Goal: Obtain resource: Obtain resource

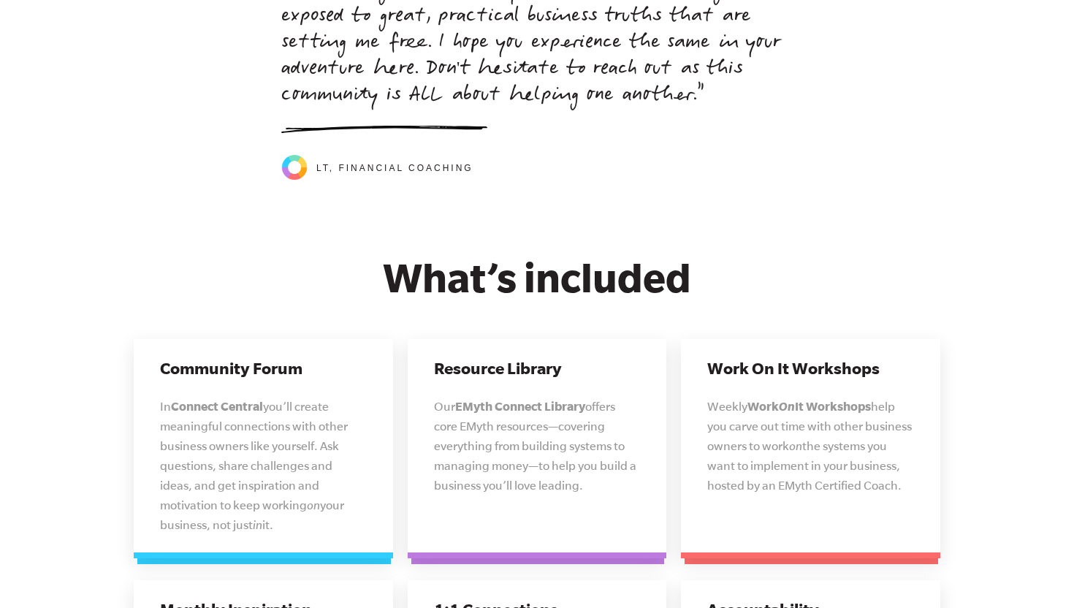
scroll to position [3563, 0]
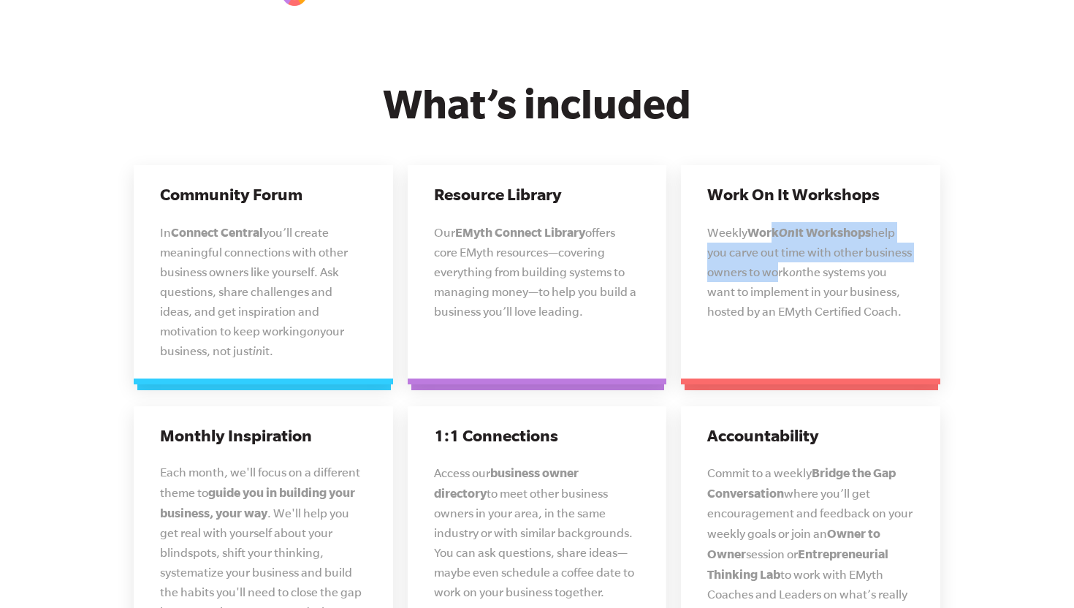
drag, startPoint x: 772, startPoint y: 222, endPoint x: 767, endPoint y: 258, distance: 36.2
click at [767, 258] on p "Weekly Work On It Workshops help you carve out time with other business owners …" at bounding box center [810, 271] width 207 height 99
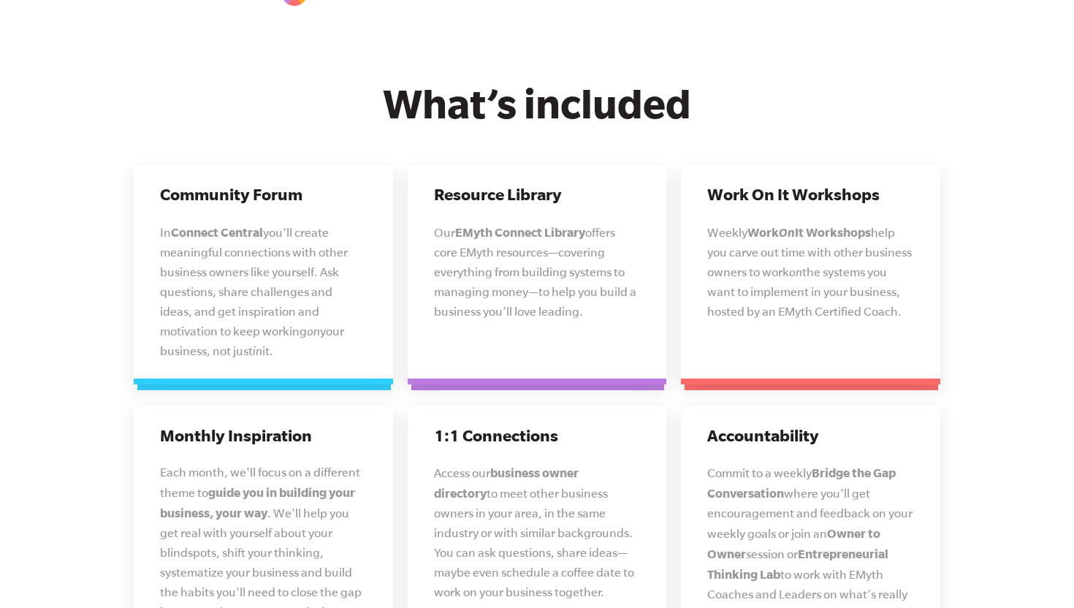
click at [767, 259] on span "help you carve out time with other business owners to work" at bounding box center [809, 252] width 205 height 53
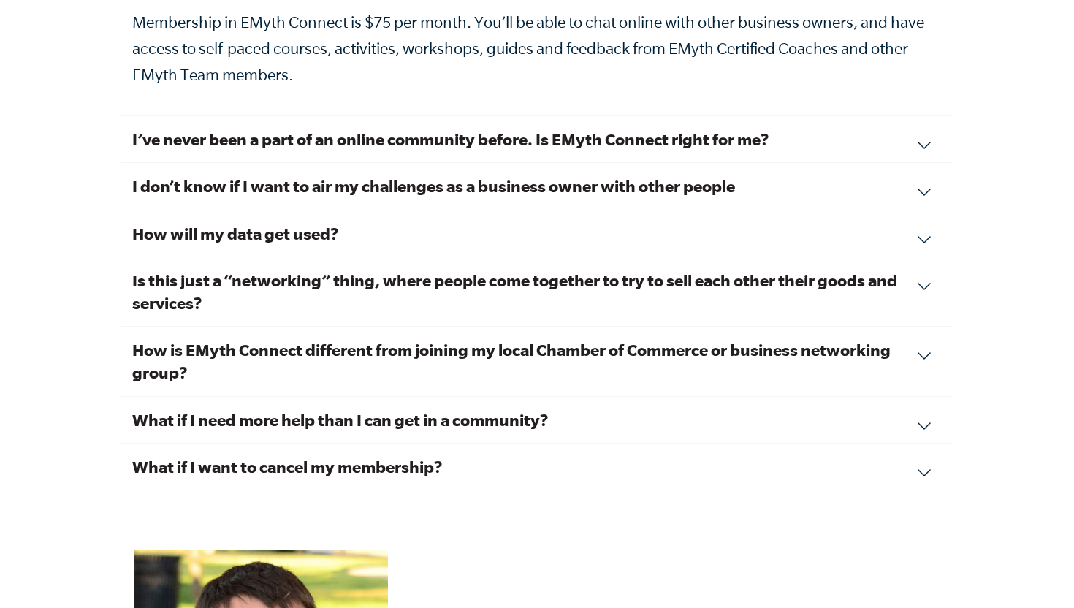
scroll to position [5081, 0]
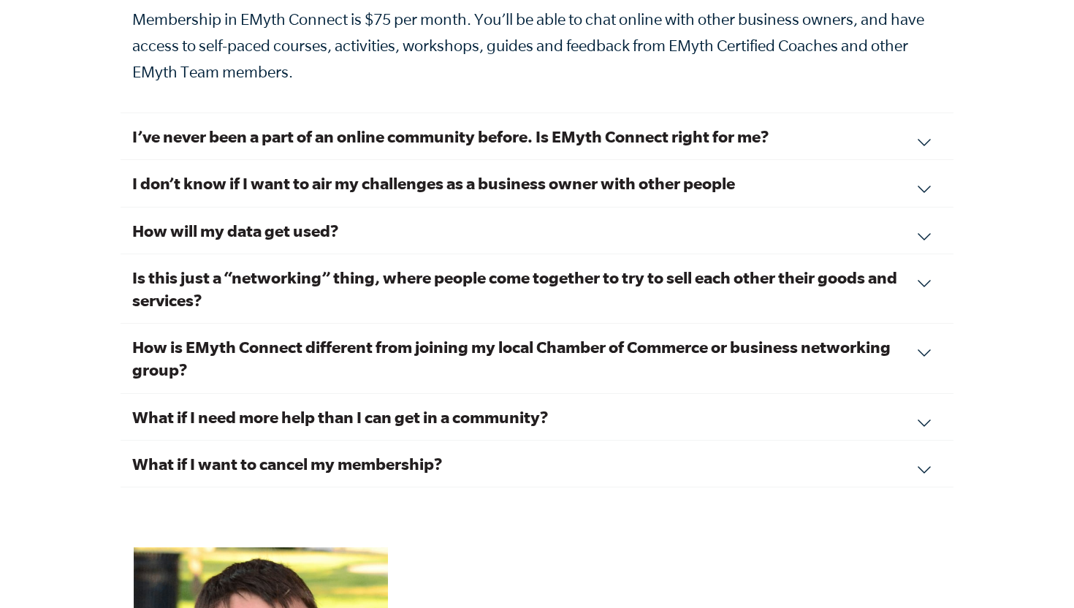
click at [668, 275] on h3 "Is this just a “networking” thing, where people come together to try to sell ea…" at bounding box center [536, 288] width 809 height 45
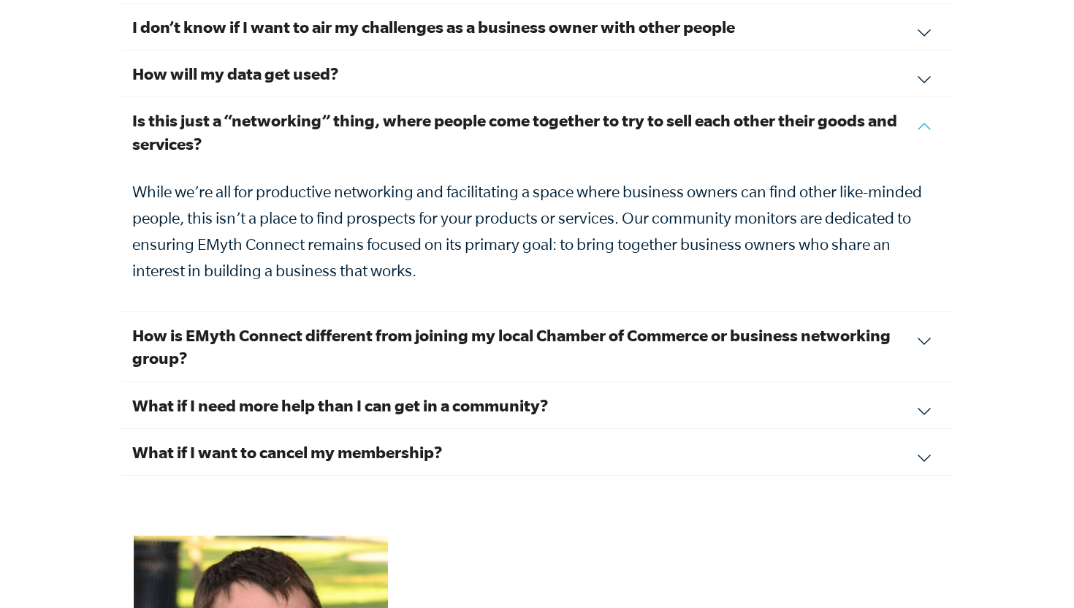
scroll to position [5127, 0]
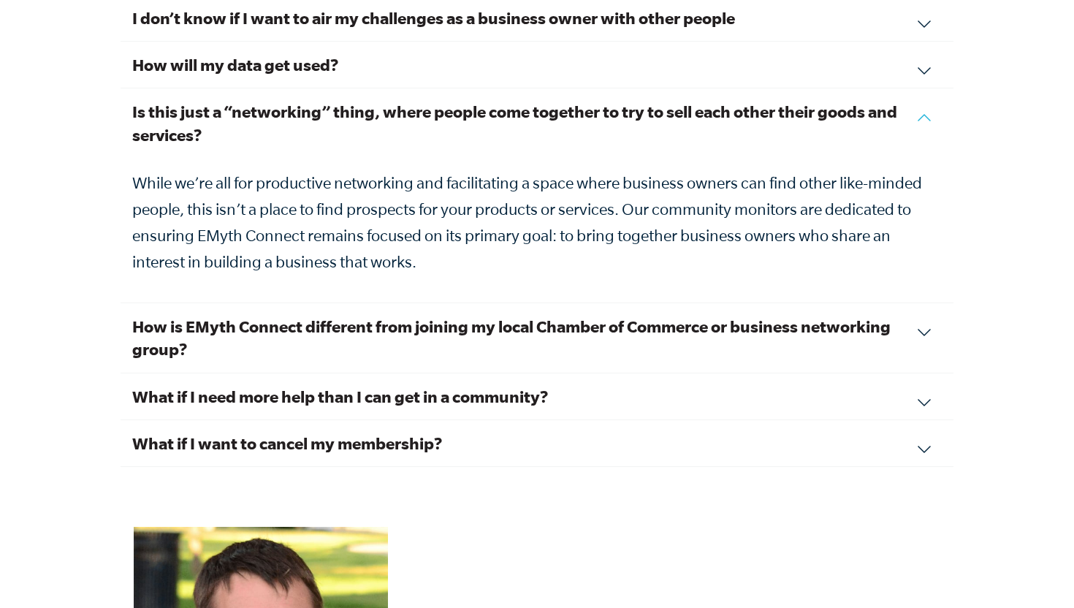
click at [644, 315] on h3 "How is EMyth Connect different from joining my local Chamber of Commerce or bus…" at bounding box center [536, 337] width 809 height 45
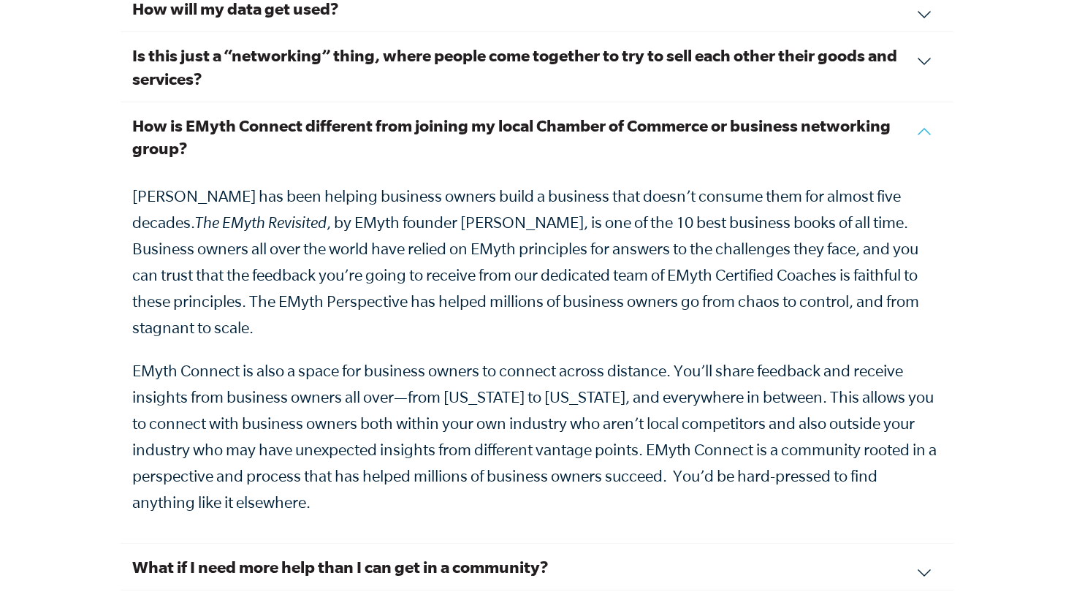
scroll to position [5187, 0]
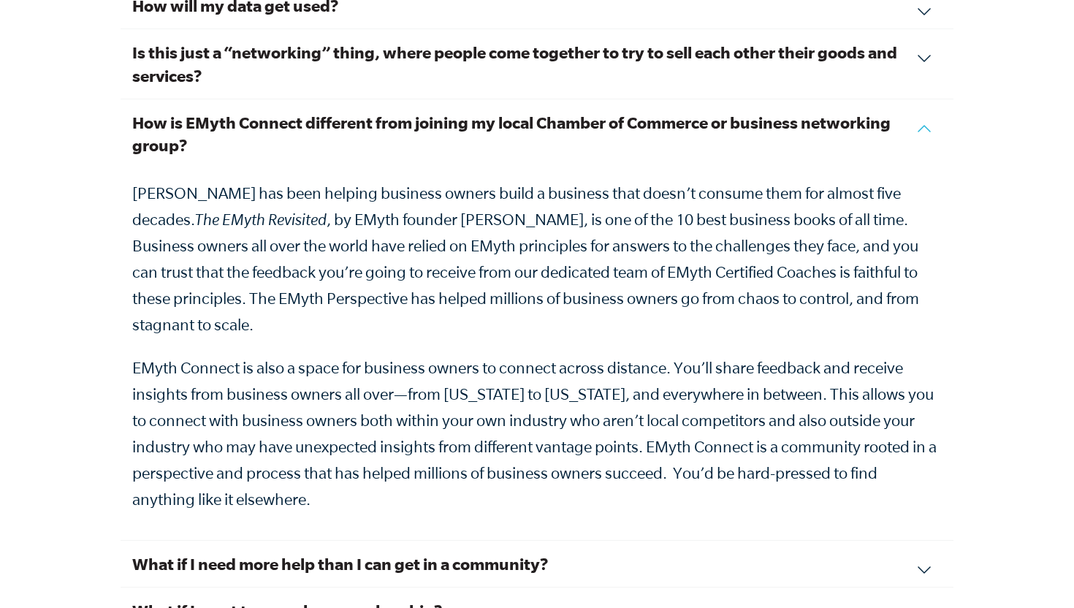
click at [557, 124] on h3 "How is EMyth Connect different from joining my local Chamber of Commerce or bus…" at bounding box center [536, 133] width 809 height 45
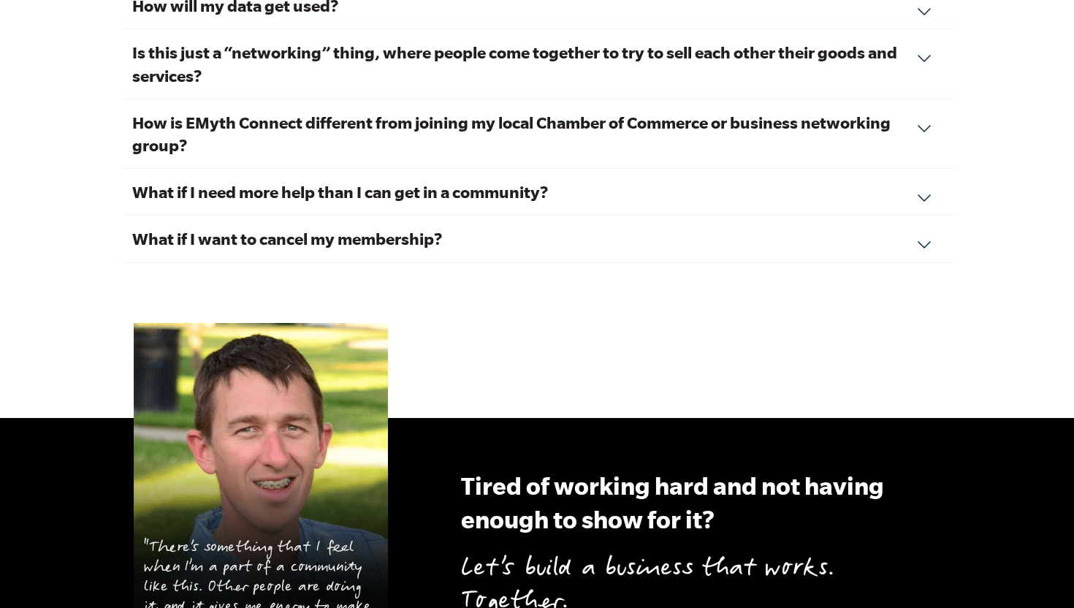
click at [558, 125] on h3 "How is EMyth Connect different from joining my local Chamber of Commerce or bus…" at bounding box center [536, 133] width 809 height 45
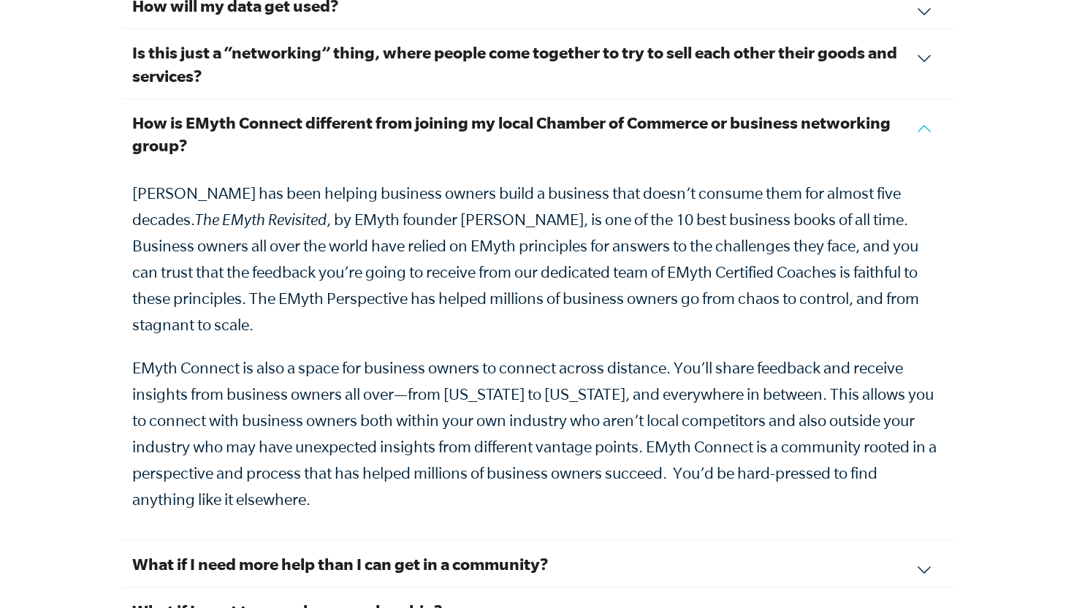
click at [558, 125] on h3 "How is EMyth Connect different from joining my local Chamber of Commerce or bus…" at bounding box center [536, 133] width 809 height 45
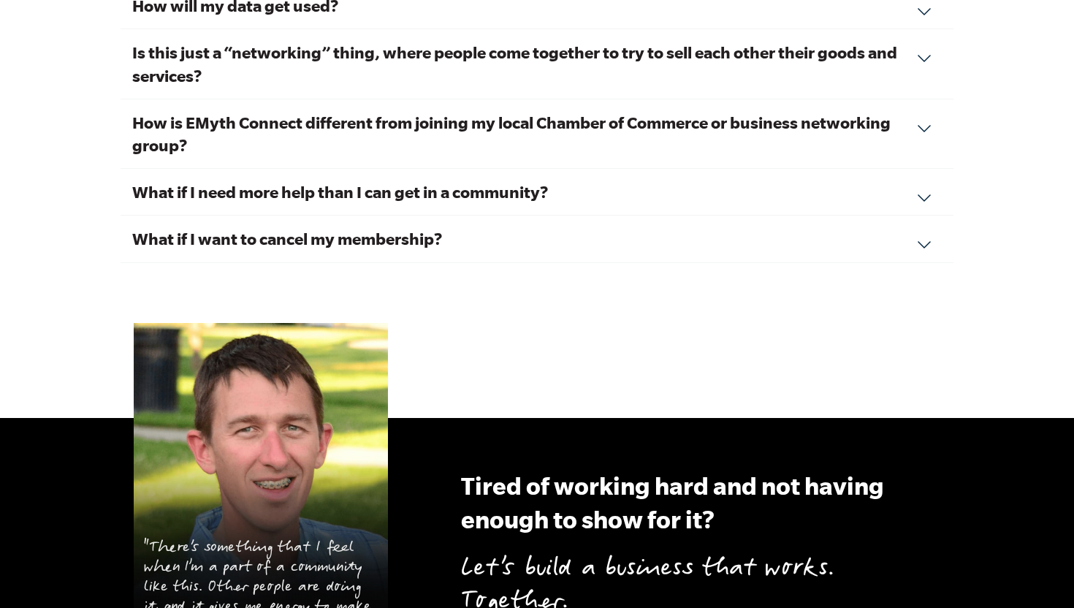
click at [558, 125] on h3 "How is EMyth Connect different from joining my local Chamber of Commerce or bus…" at bounding box center [536, 133] width 809 height 45
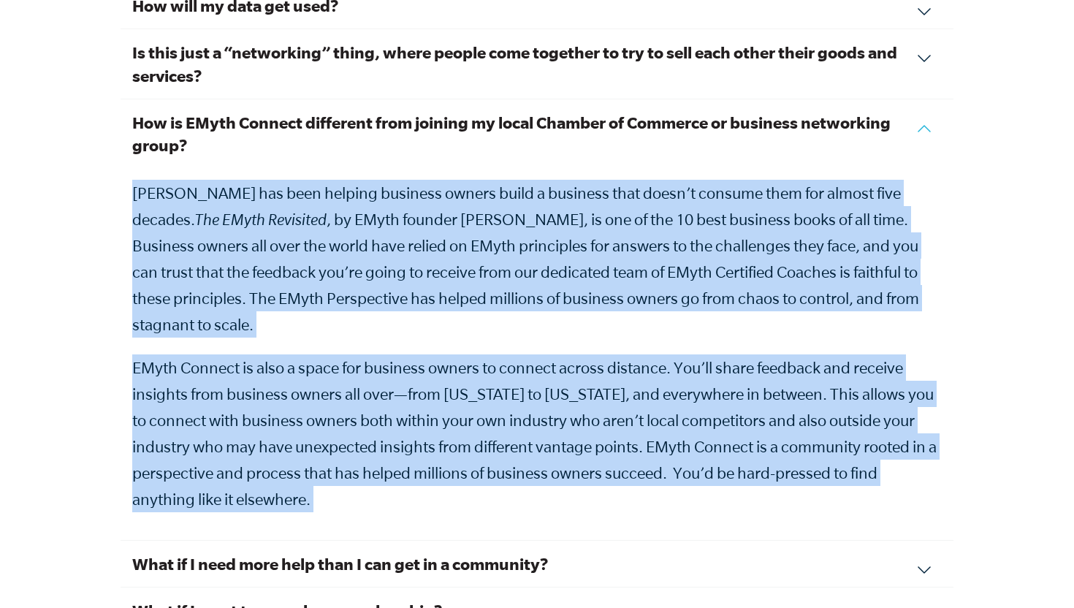
click at [558, 125] on h3 "How is EMyth Connect different from joining my local Chamber of Commerce or bus…" at bounding box center [536, 133] width 809 height 45
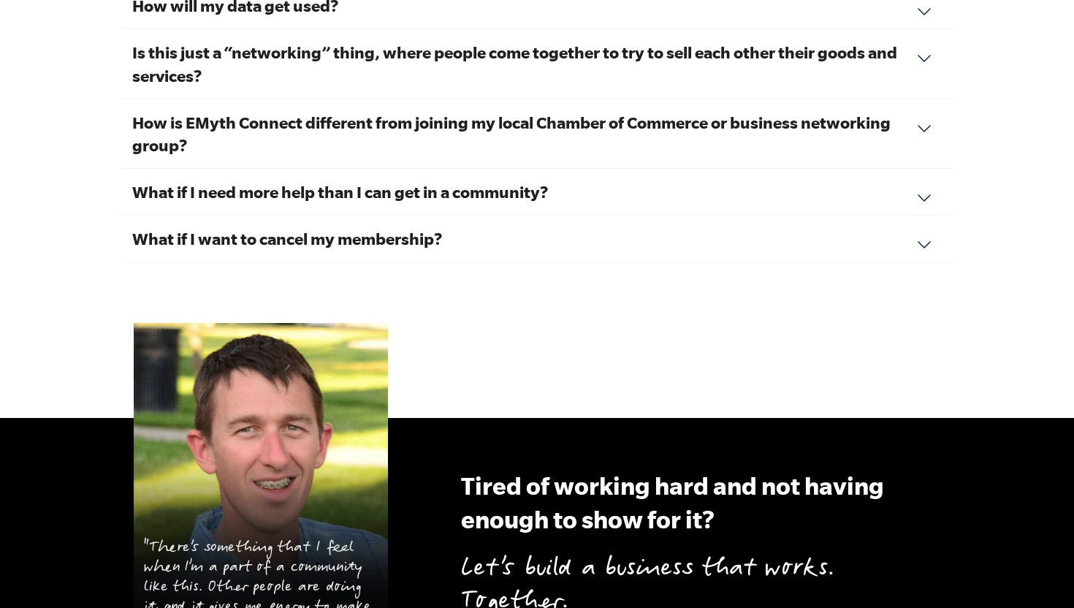
click at [72, 184] on div "Frequently Asked Questions How much does EMyth Connect cost? Membership in EMyt…" at bounding box center [537, 100] width 1074 height 635
click at [140, 180] on h3 "What if I need more help than I can get in a community?" at bounding box center [536, 191] width 809 height 23
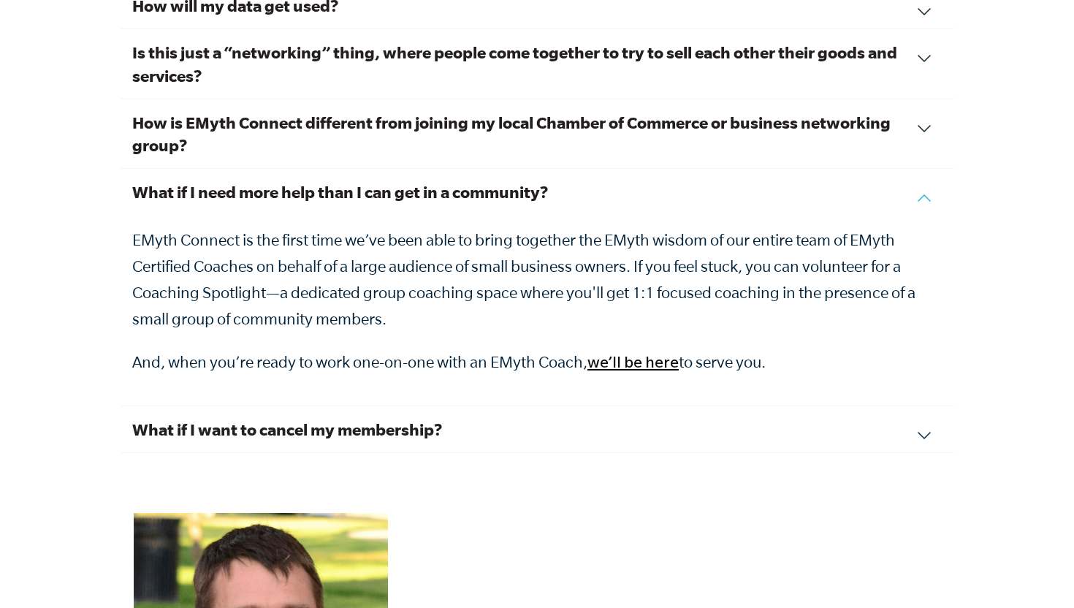
click at [606, 300] on p "EMyth Connect is the first time we’ve been able to bring together the EMyth wis…" at bounding box center [536, 278] width 809 height 105
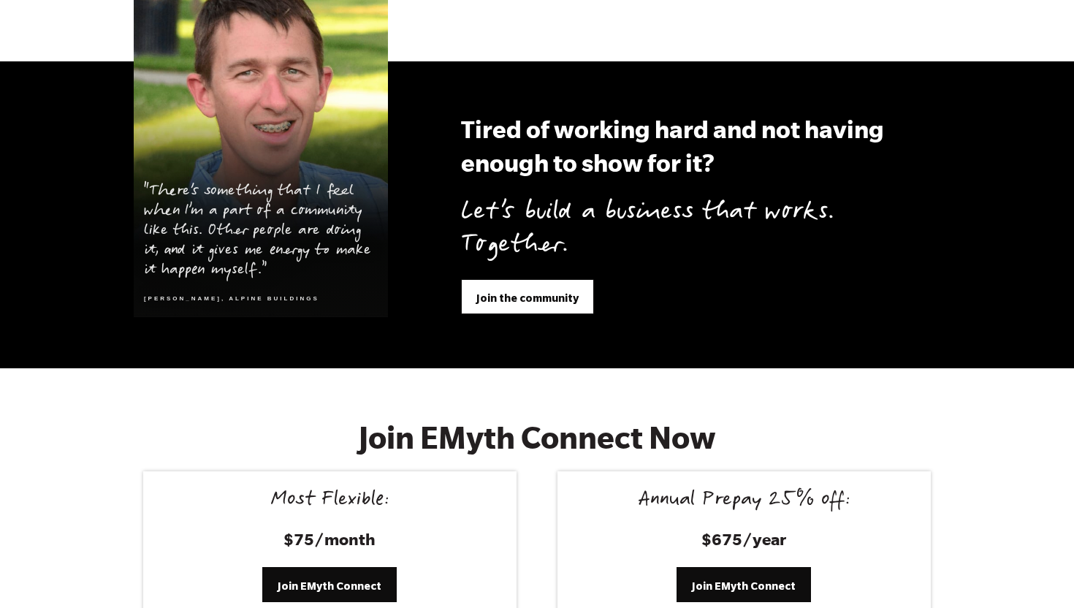
scroll to position [5540, 0]
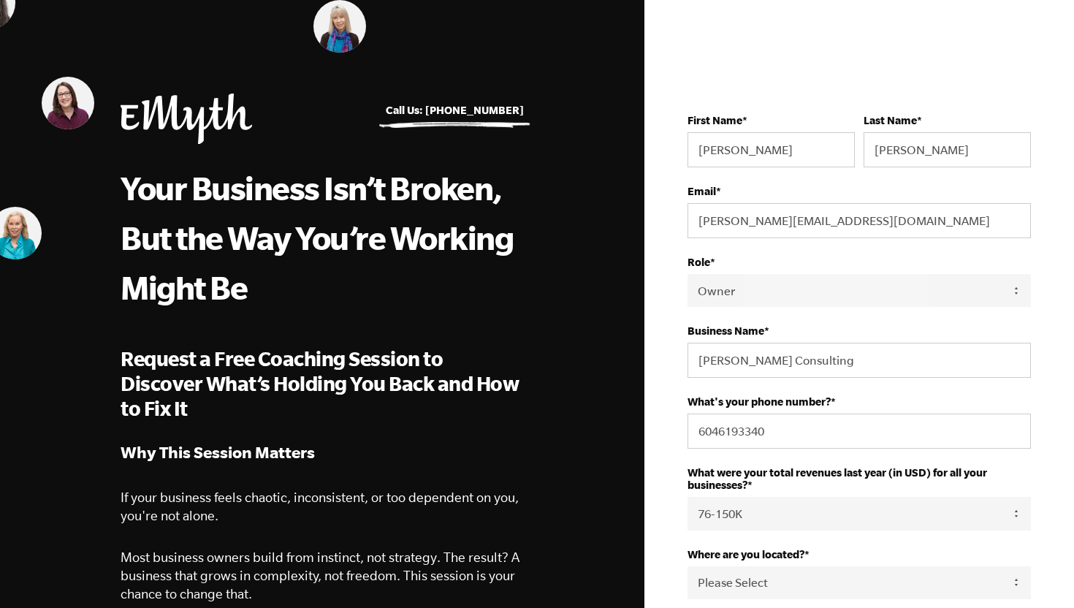
select select "Owner"
select select "76-150K"
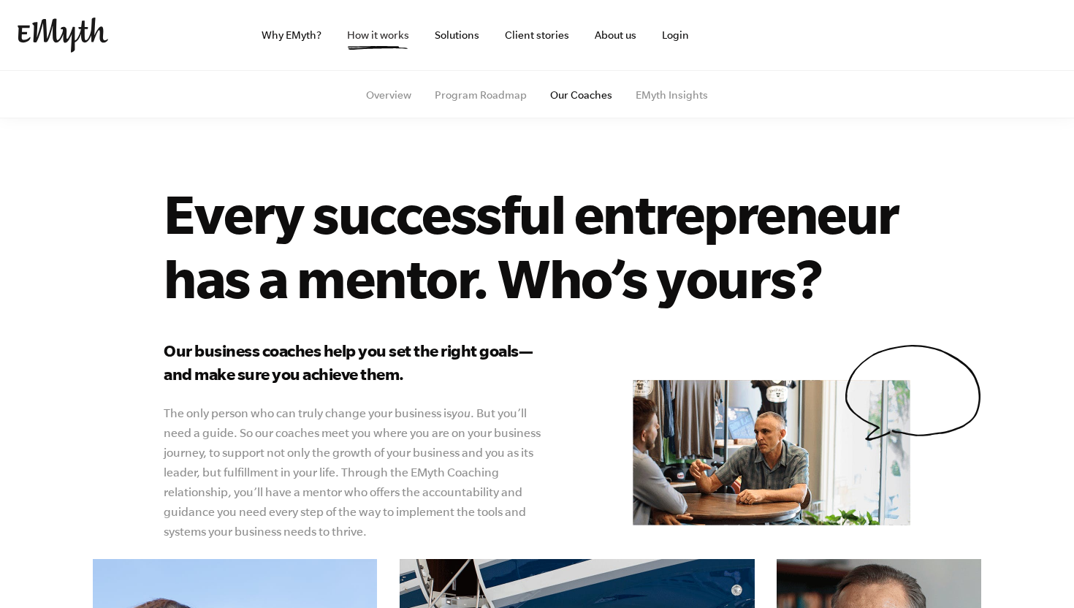
click at [361, 37] on link "How it works" at bounding box center [377, 35] width 85 height 70
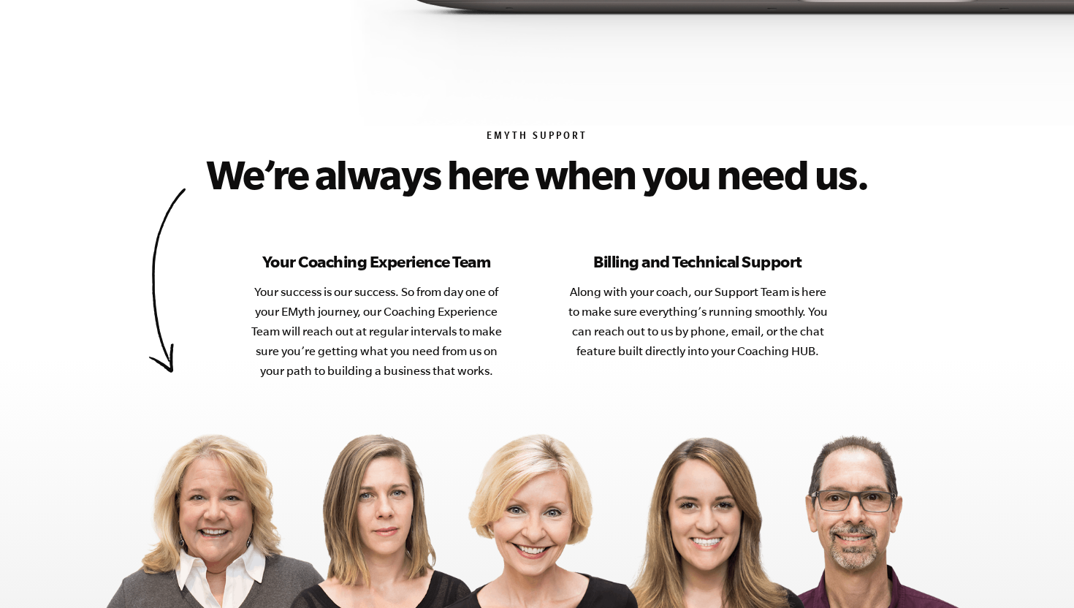
scroll to position [6055, 0]
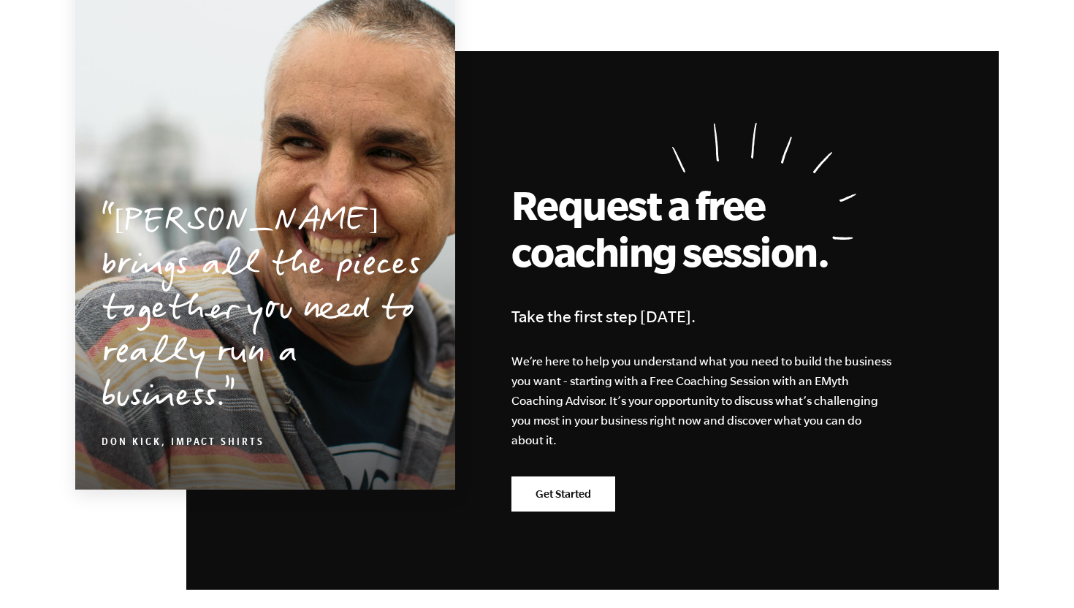
scroll to position [7211, 0]
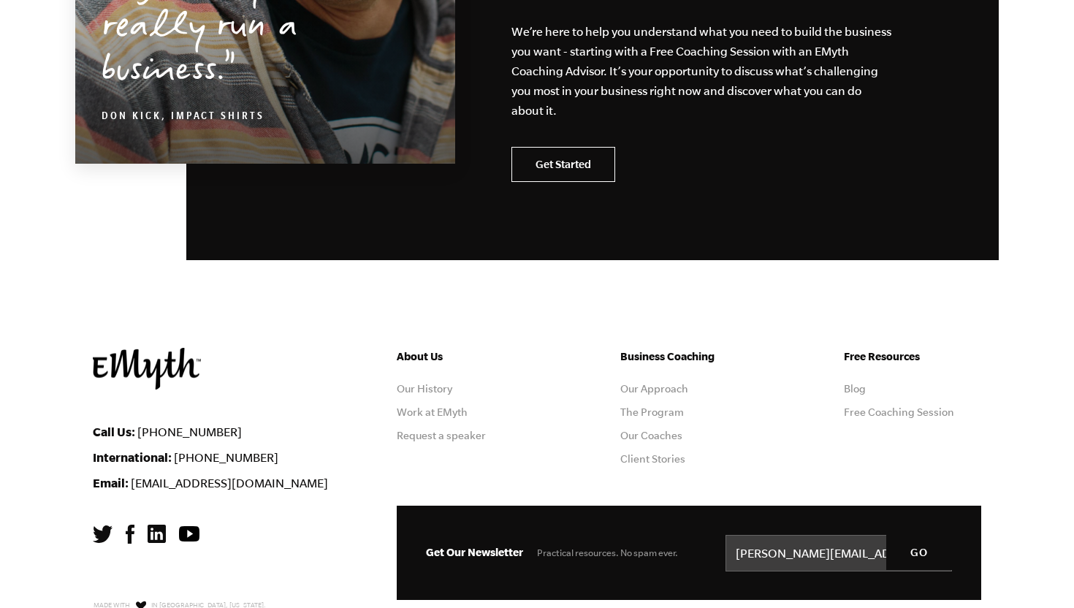
click at [587, 147] on link "Get Started" at bounding box center [563, 164] width 104 height 35
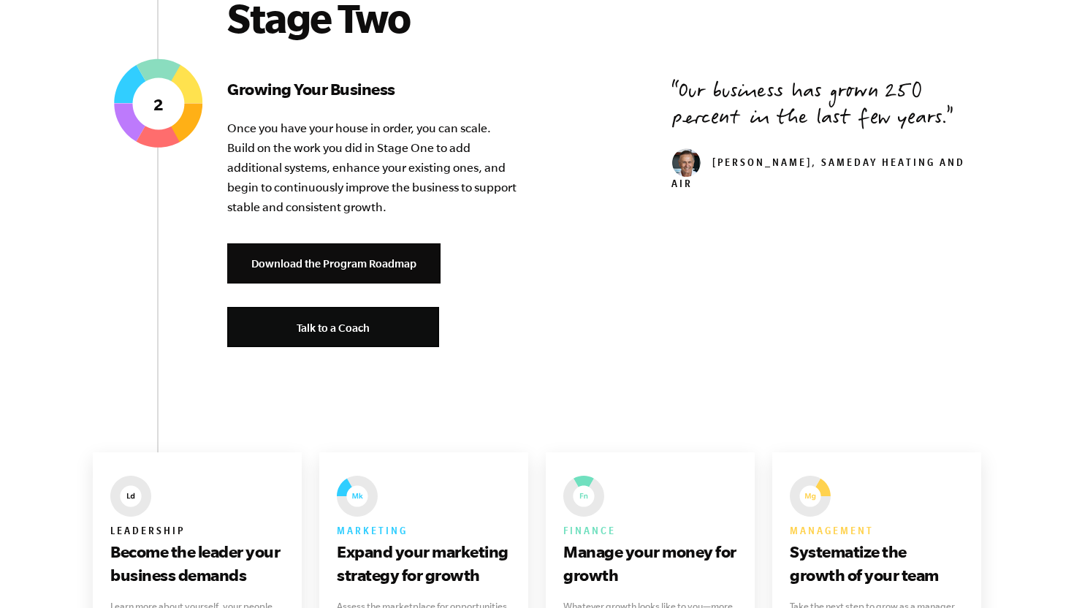
scroll to position [1723, 0]
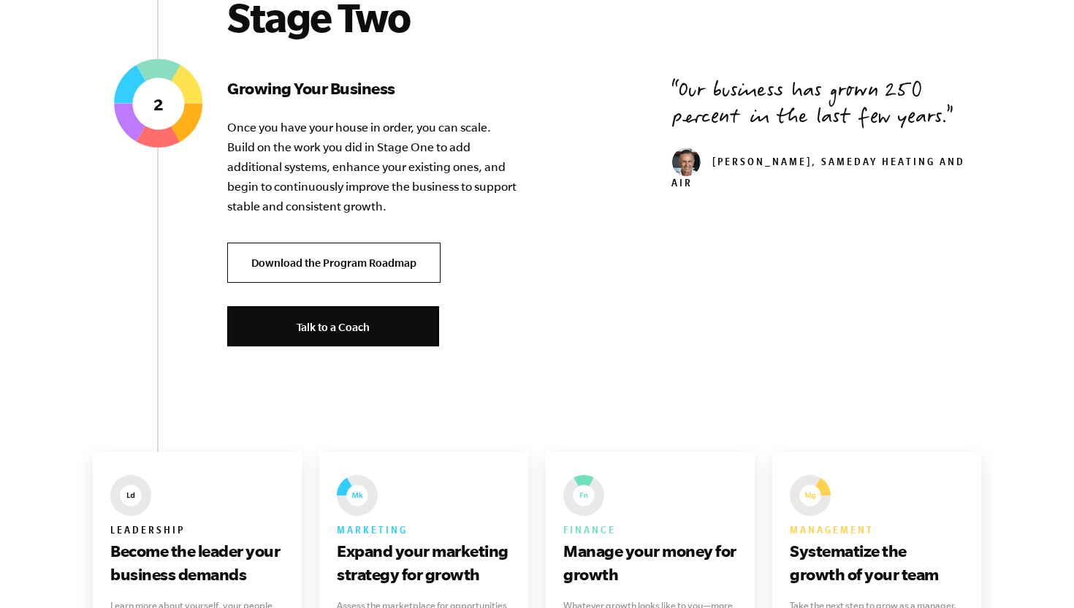
click at [350, 253] on link "Download the Program Roadmap" at bounding box center [333, 263] width 213 height 40
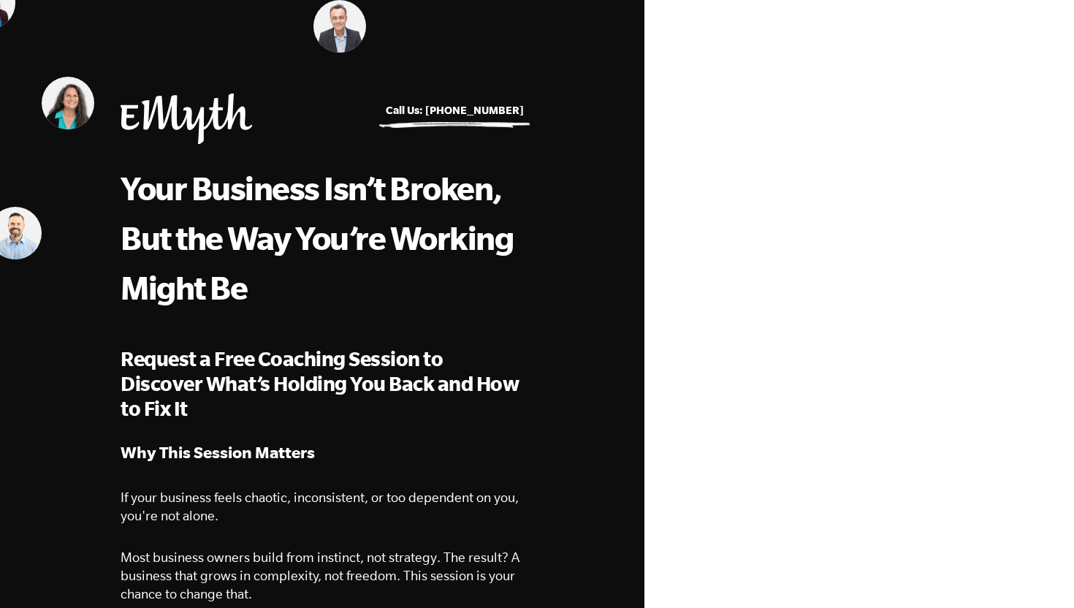
select select "Owner"
select select "76-150K"
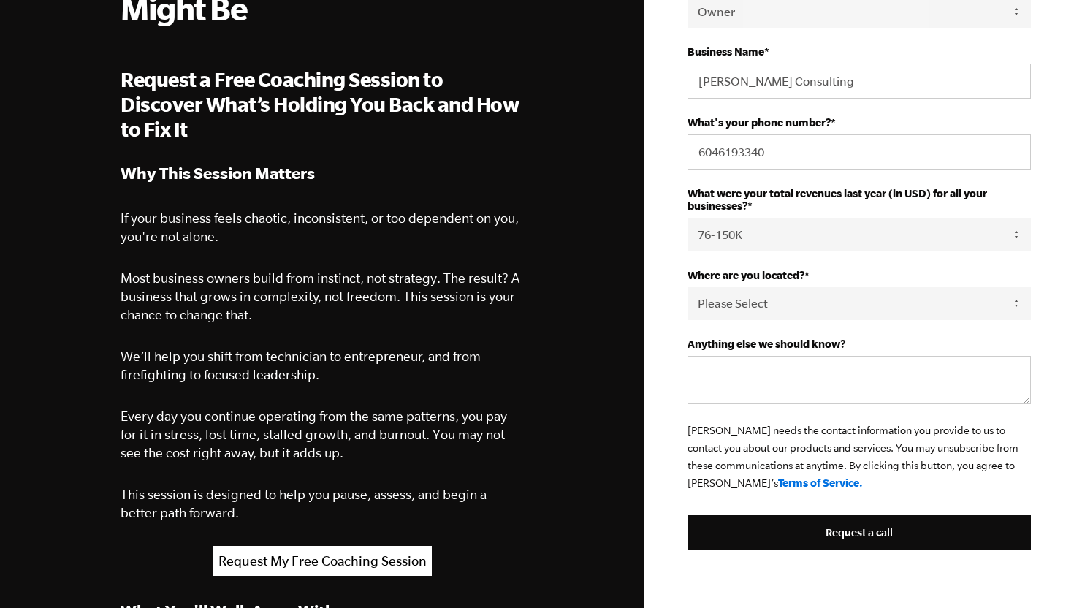
scroll to position [285, 0]
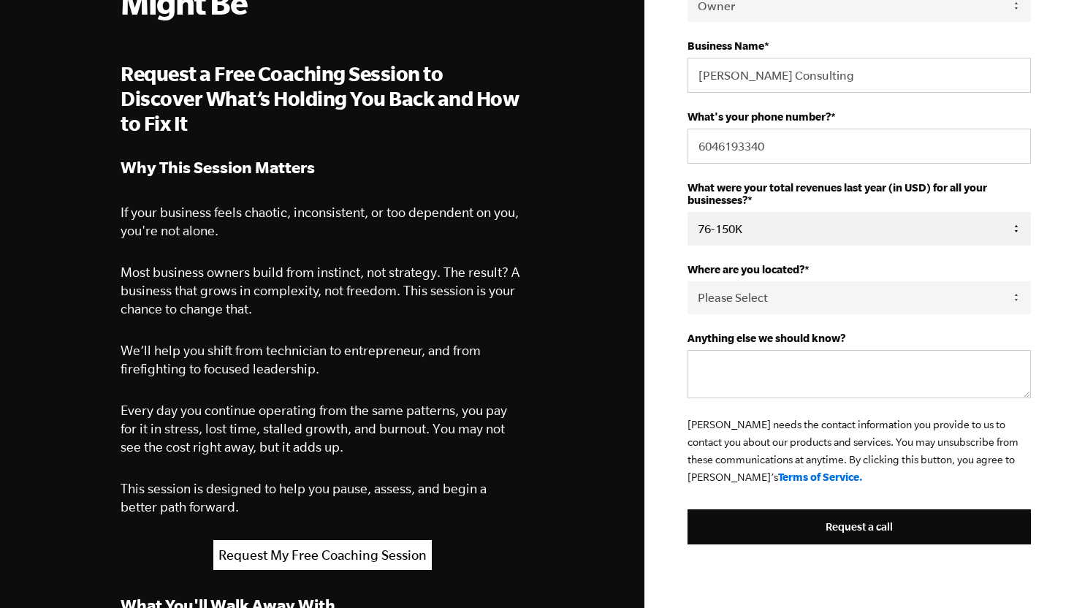
click at [717, 242] on select "Please Select 0-75K 76-150K 151-275K 276-500K 501-750K 751-1M 1-2.5M 2.5-5M 5-1…" at bounding box center [858, 228] width 343 height 33
click at [687, 214] on select "Please Select 0-75K 76-150K 151-275K 276-500K 501-750K 751-1M 1-2.5M 2.5-5M 5-1…" at bounding box center [858, 228] width 343 height 33
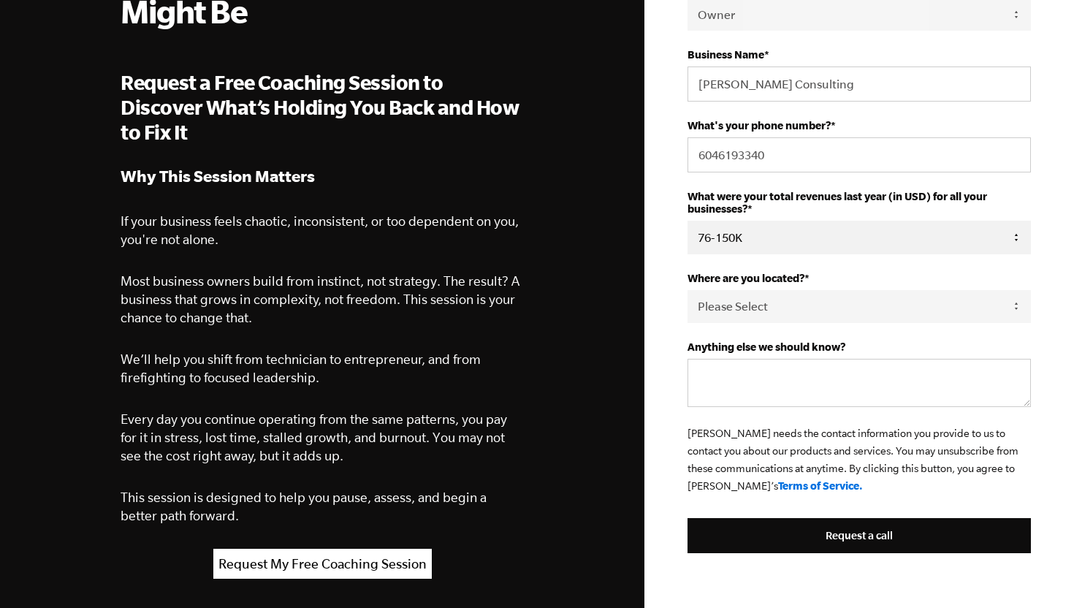
scroll to position [274, 0]
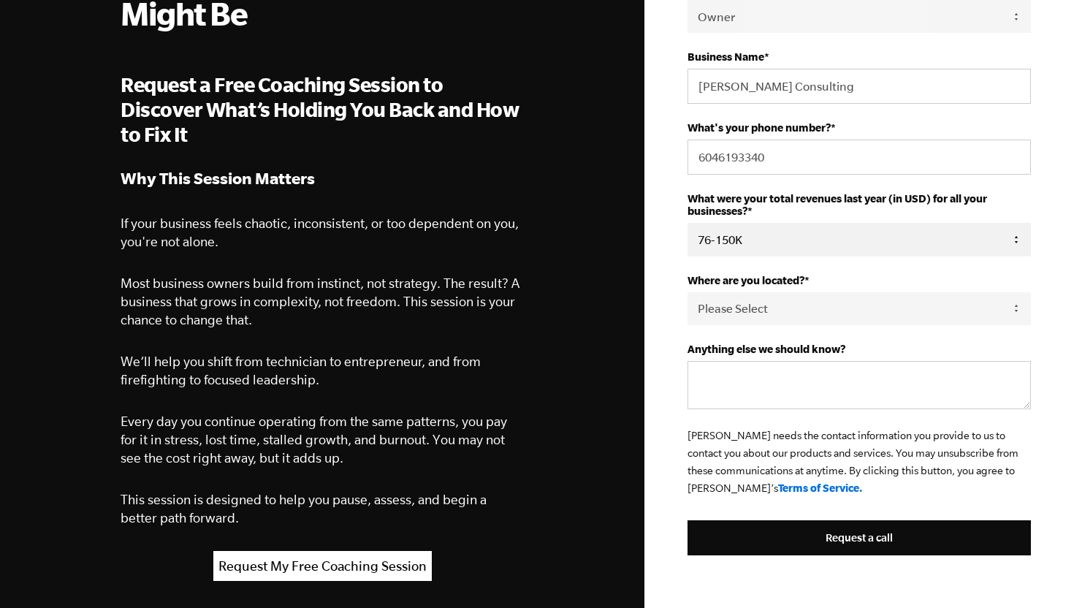
click at [716, 242] on select "Please Select 0-75K 76-150K 151-275K 276-500K 501-750K 751-1M 1-2.5M 2.5-5M 5-1…" at bounding box center [858, 239] width 343 height 33
click at [789, 248] on select "Please Select 0-75K 76-150K 151-275K 276-500K 501-750K 751-1M 1-2.5M 2.5-5M 5-1…" at bounding box center [858, 239] width 343 height 33
click at [715, 229] on select "Please Select 0-75K 76-150K 151-275K 276-500K 501-750K 751-1M 1-2.5M 2.5-5M 5-1…" at bounding box center [858, 239] width 343 height 33
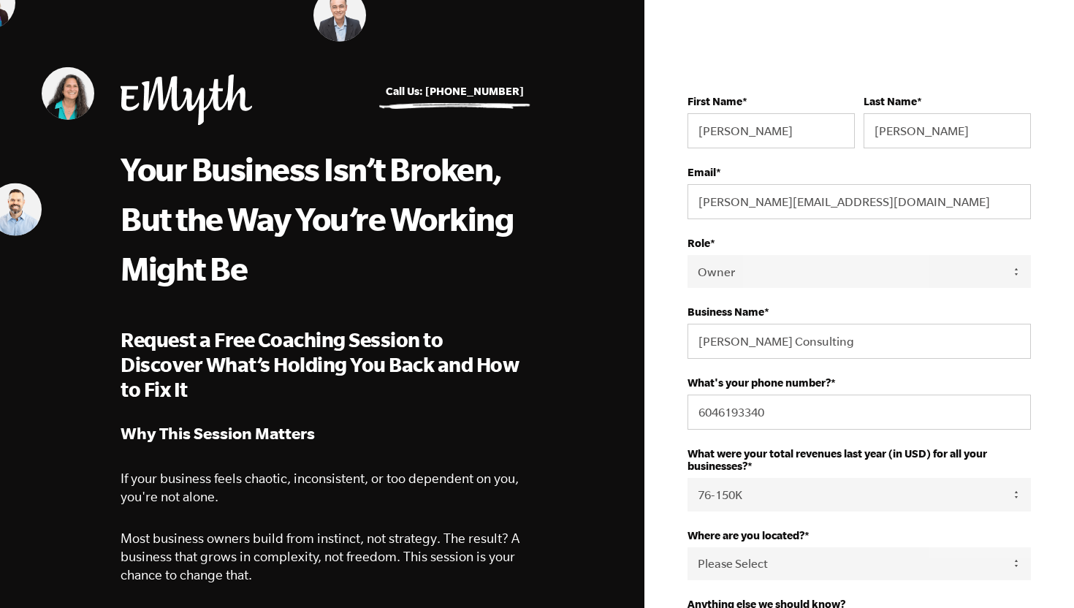
scroll to position [0, 0]
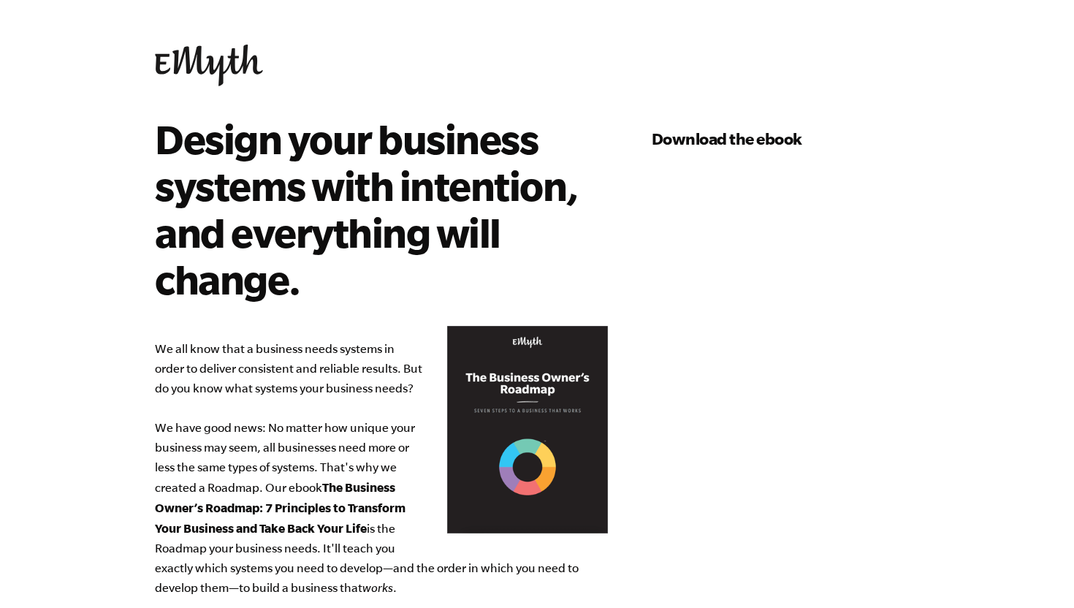
select select "76-150K"
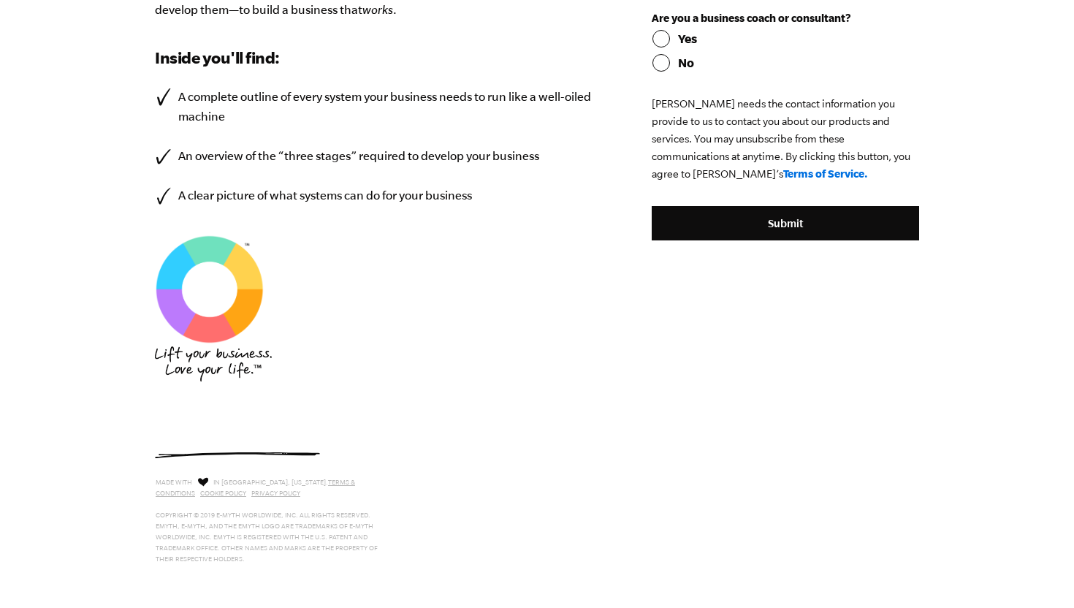
scroll to position [580, 0]
